Goal: Task Accomplishment & Management: Manage account settings

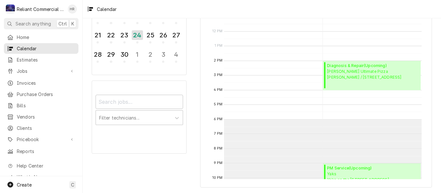
scroll to position [157, 0]
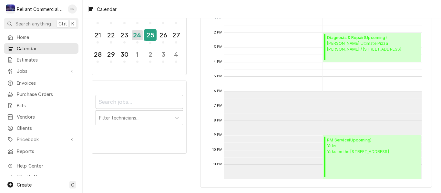
click at [149, 35] on div "25" at bounding box center [150, 35] width 11 height 11
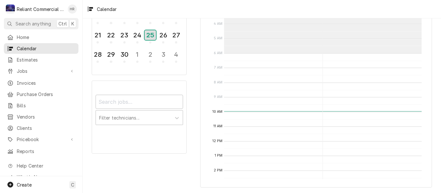
scroll to position [0, 0]
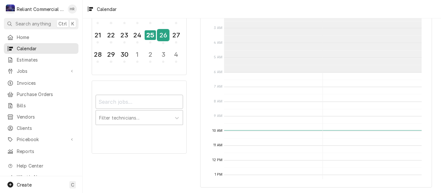
click at [161, 31] on div "26" at bounding box center [163, 35] width 11 height 11
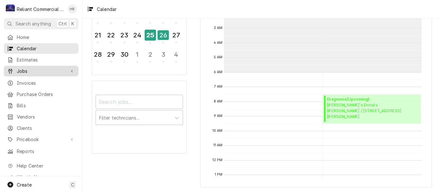
click at [26, 68] on span "Jobs" at bounding box center [41, 71] width 49 height 7
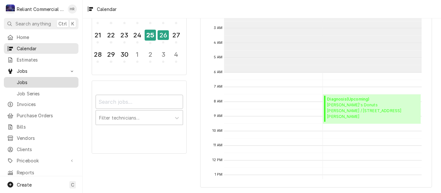
click at [23, 79] on span "Jobs" at bounding box center [46, 82] width 58 height 7
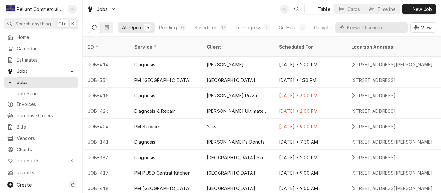
click at [219, 8] on div "Jobs HR Table Cards Timeline New Job" at bounding box center [262, 9] width 358 height 18
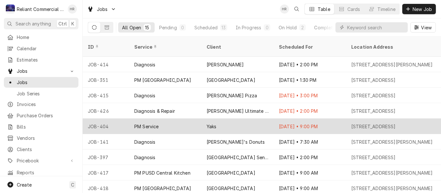
click at [176, 120] on div "PM Service" at bounding box center [165, 127] width 72 height 16
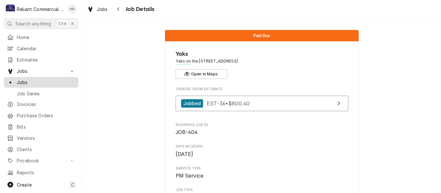
click at [30, 79] on span "Jobs" at bounding box center [46, 82] width 58 height 7
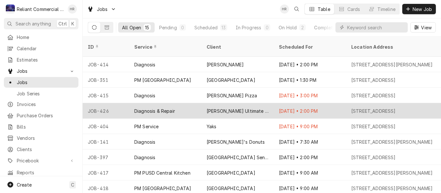
click at [251, 108] on div "[PERSON_NAME] Ultimate Pizza" at bounding box center [238, 111] width 62 height 7
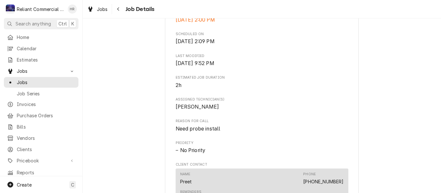
scroll to position [388, 0]
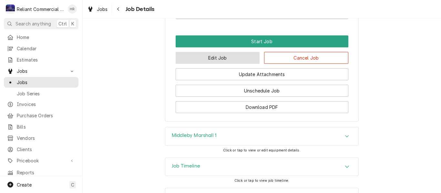
click at [226, 64] on button "Edit Job" at bounding box center [218, 58] width 84 height 12
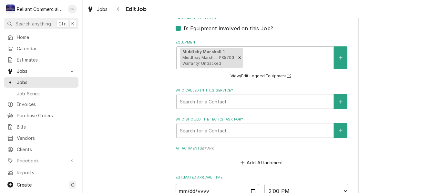
scroll to position [484, 0]
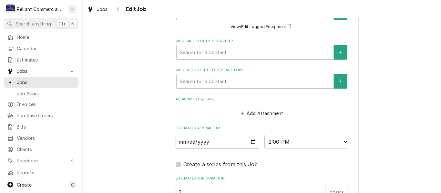
click at [251, 144] on input "2025-09-24" at bounding box center [218, 142] width 84 height 14
type textarea "x"
type input "2025-09-26"
type textarea "x"
click at [342, 142] on select "AM / PM 6:00 AM 6:15 AM 6:30 AM 6:45 AM 7:00 AM 7:15 AM 7:30 AM 7:45 AM 8:00 AM…" at bounding box center [306, 142] width 84 height 14
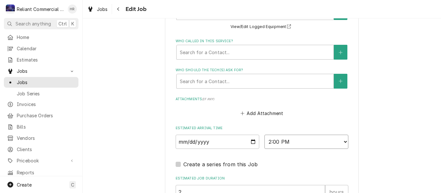
select select "10:00:00"
click at [264, 135] on select "AM / PM 6:00 AM 6:15 AM 6:30 AM 6:45 AM 7:00 AM 7:15 AM 7:30 AM 7:45 AM 8:00 AM…" at bounding box center [306, 142] width 84 height 14
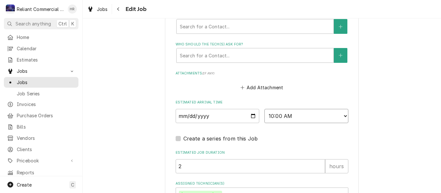
scroll to position [559, 0]
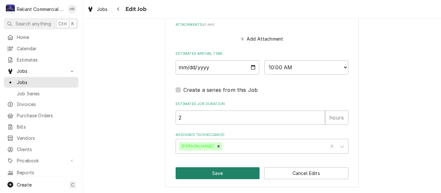
click at [223, 170] on button "Save" at bounding box center [218, 174] width 84 height 12
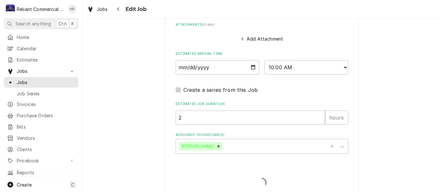
type textarea "x"
